Goal: Find specific page/section: Find specific page/section

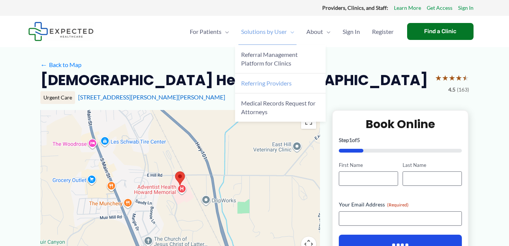
click at [264, 80] on link "Referring Providers" at bounding box center [280, 84] width 91 height 20
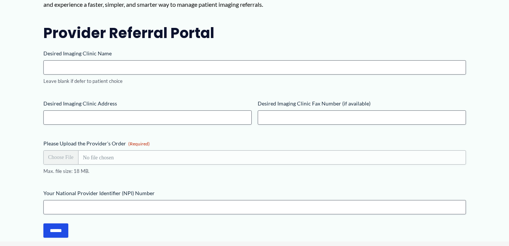
scroll to position [370, 0]
